Goal: Information Seeking & Learning: Learn about a topic

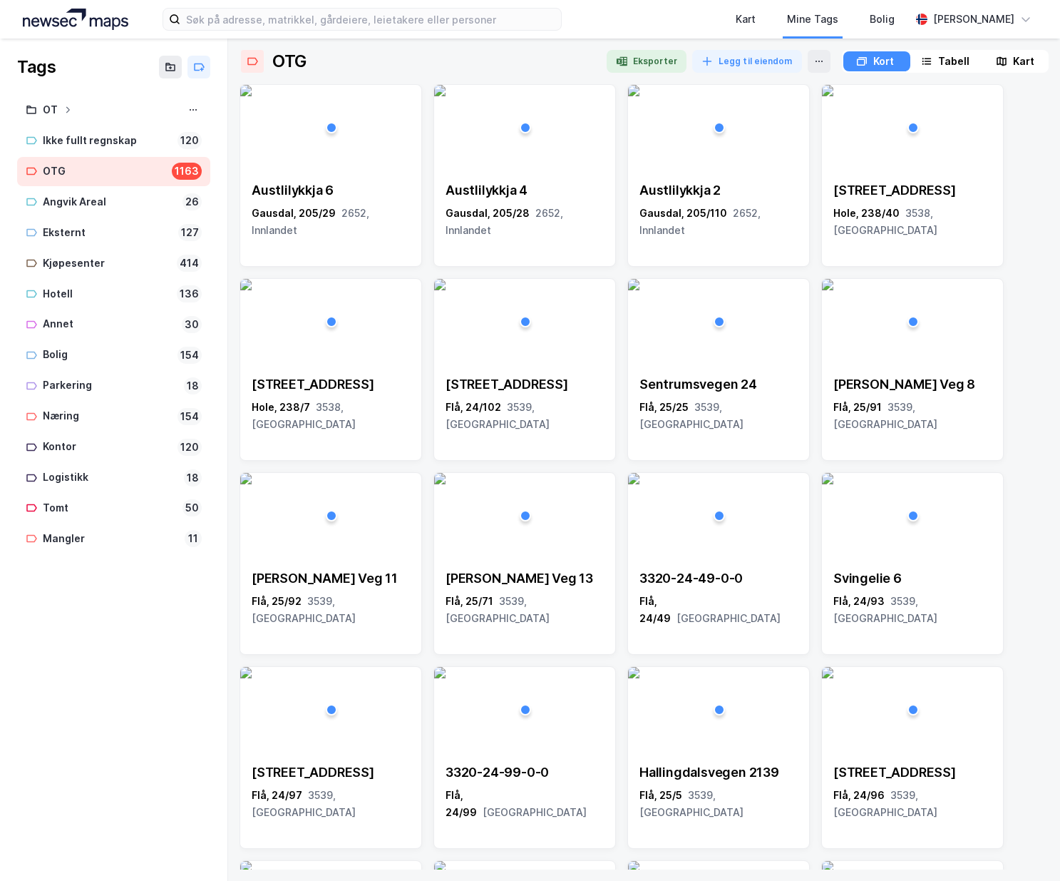
click at [1017, 60] on div "Kart" at bounding box center [1023, 61] width 21 height 17
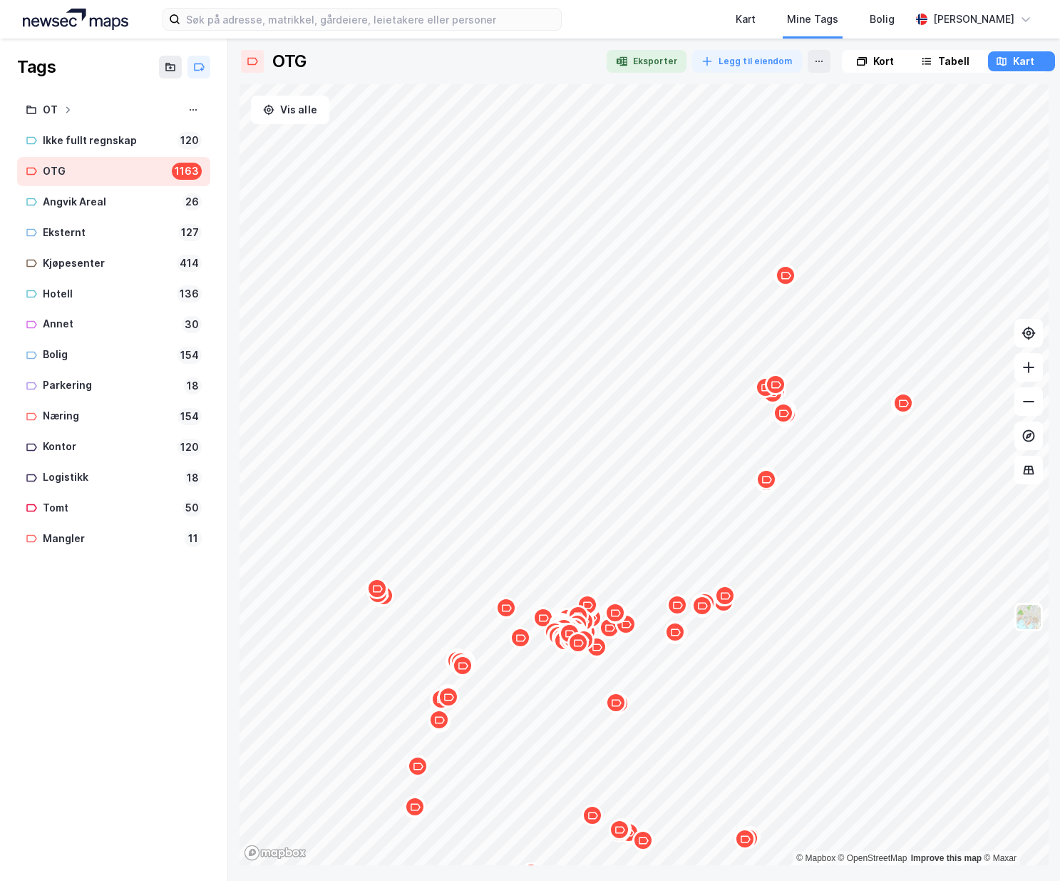
click at [675, 639] on div "Map marker" at bounding box center [674, 631] width 21 height 21
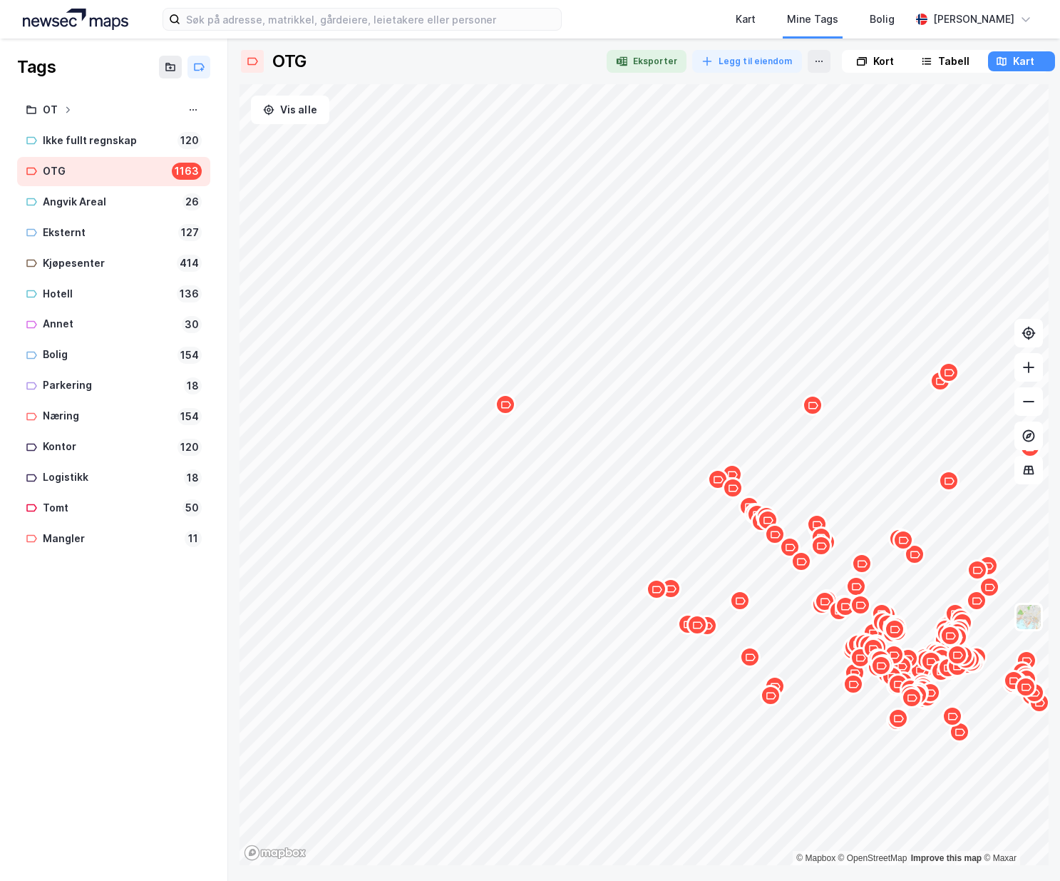
click at [508, 406] on icon "Map marker" at bounding box center [506, 404] width 10 height 7
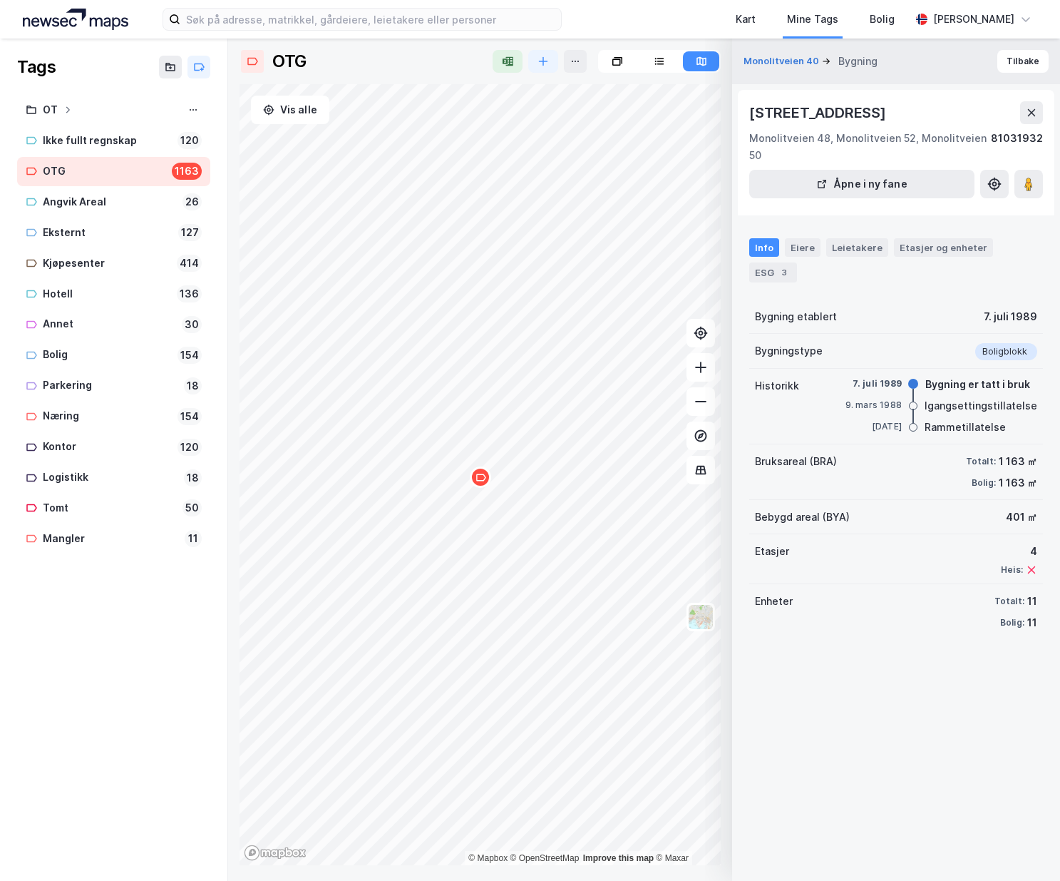
click at [484, 483] on div "Map marker" at bounding box center [480, 476] width 21 height 21
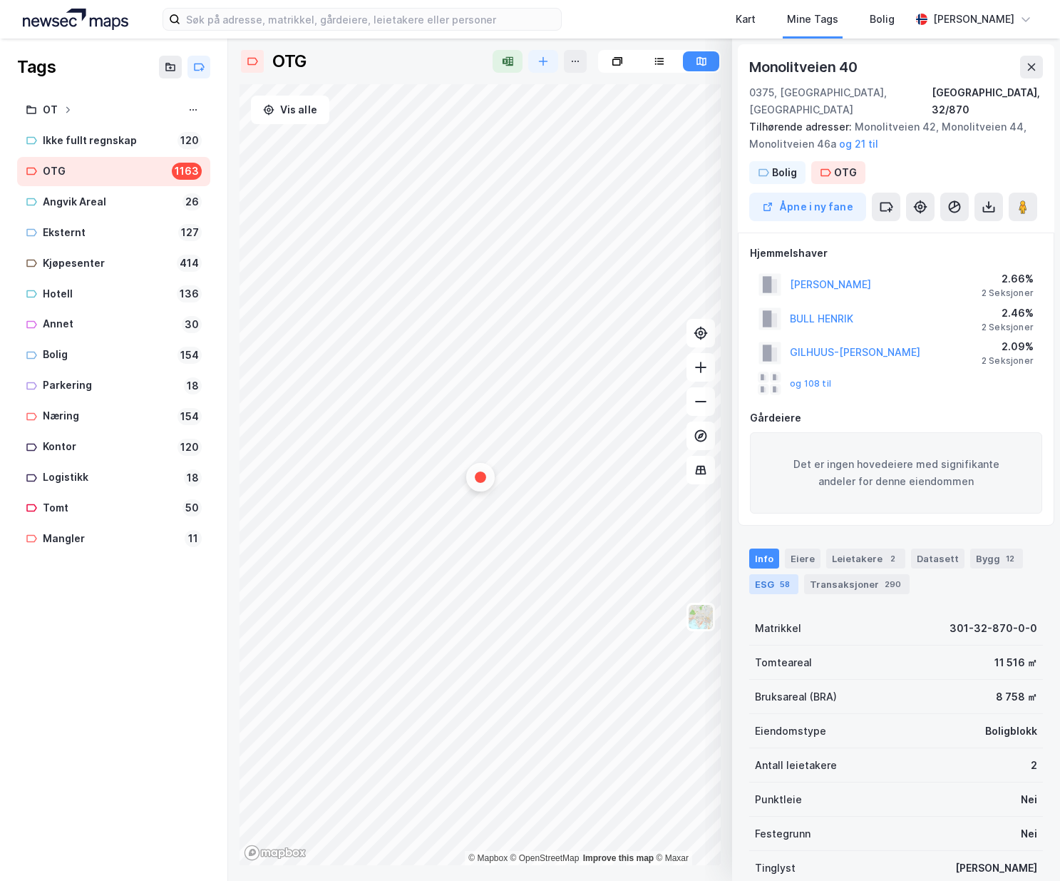
click at [775, 574] on div "ESG 58" at bounding box center [773, 584] width 49 height 20
